Goal: Information Seeking & Learning: Find specific fact

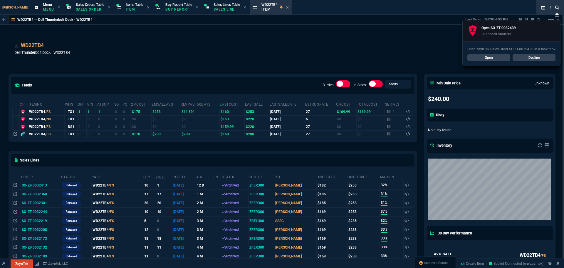
select select "9: OCAM"
click at [491, 55] on link "Open" at bounding box center [488, 57] width 43 height 7
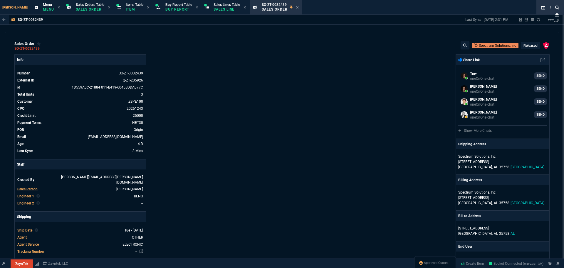
click at [218, 70] on div "Info Number SO-ZT-0032439 External ID Q-ZT-205926 id 1D559A0C-2188-F011-B419-60…" at bounding box center [148, 239] width 268 height 370
click at [211, 57] on div "Info Number SO-ZT-0032439 External ID Q-ZT-205926 id 1D559A0C-2188-F011-B419-60…" at bounding box center [148, 239] width 268 height 370
click at [296, 7] on icon at bounding box center [297, 8] width 3 height 4
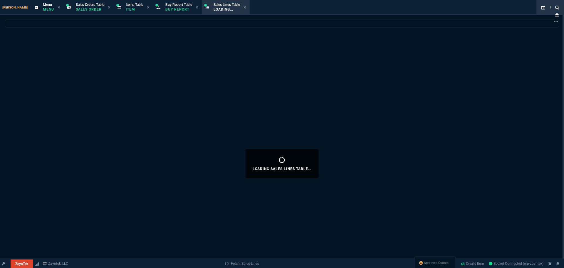
select select
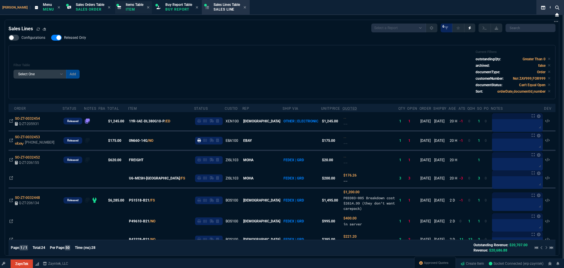
click at [126, 4] on span "Items Table" at bounding box center [135, 5] width 18 height 4
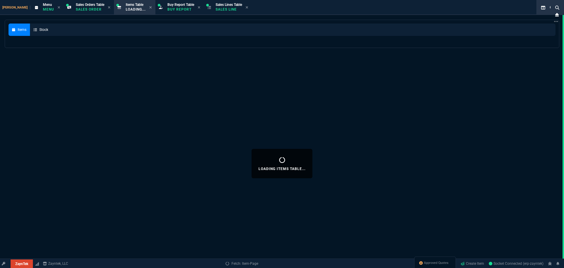
select select
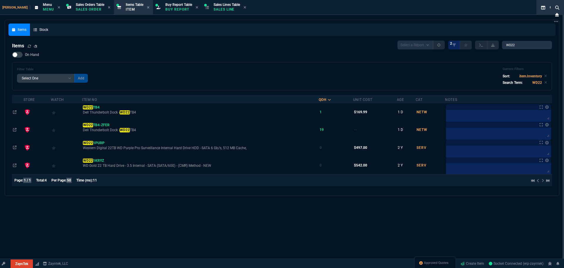
click at [514, 40] on nx-fornida-items-table "Items Select a Report NEW QUERY 2 WD22 On Hand Filter Table Select One Add Filt…" at bounding box center [282, 114] width 547 height 155
click at [514, 44] on input "WD22" at bounding box center [527, 45] width 50 height 8
paste input "DG7GMGF0PN5D:000"
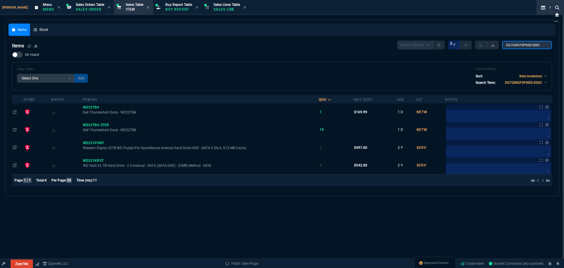
type input "DG7GMGF0PN5D:0002"
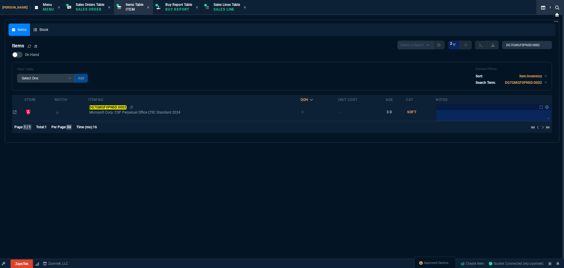
click at [115, 107] on mark "DG7GMGF0PN5D:0002" at bounding box center [107, 107] width 37 height 4
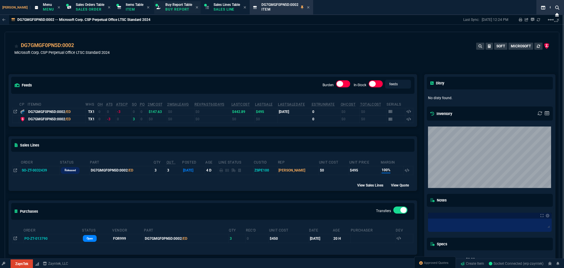
drag, startPoint x: 78, startPoint y: 46, endPoint x: 154, endPoint y: 7, distance: 85.5
click at [78, 46] on icon at bounding box center [77, 46] width 3 height 4
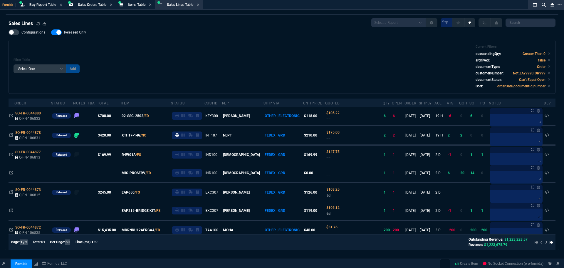
select select "9: OCAM"
select select
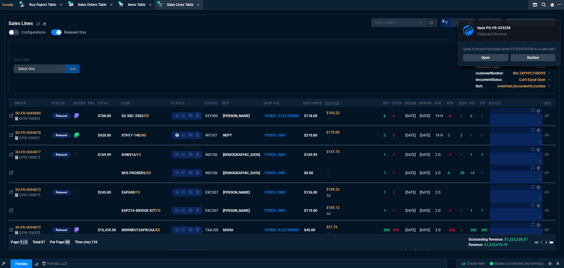
click at [199, 58] on div "Filter Table Select One Add Filter () Age () ATS () Cond (itemVariantCode) Cust…" at bounding box center [282, 67] width 537 height 44
click at [480, 56] on link "Open" at bounding box center [485, 57] width 45 height 7
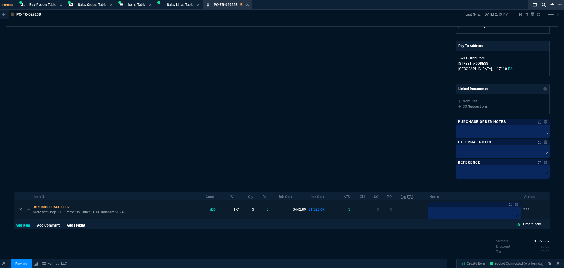
scroll to position [214, 0]
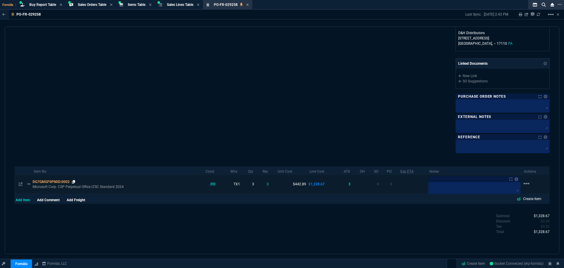
click at [74, 182] on icon at bounding box center [73, 182] width 3 height 4
